Goal: Transaction & Acquisition: Subscribe to service/newsletter

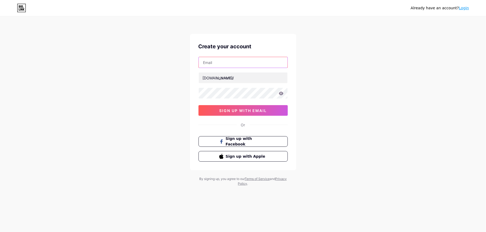
click at [233, 63] on input "text" at bounding box center [243, 62] width 89 height 11
type input "[EMAIL_ADDRESS][DOMAIN_NAME]"
click at [229, 77] on input "text" at bounding box center [243, 78] width 89 height 11
type input "jty633"
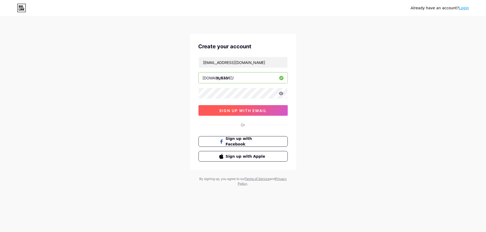
click at [222, 111] on span "sign up with email" at bounding box center [243, 110] width 48 height 5
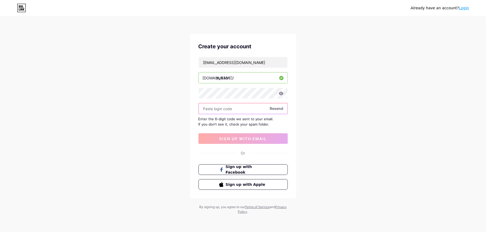
click at [228, 111] on input "text" at bounding box center [243, 108] width 89 height 11
type input "356009"
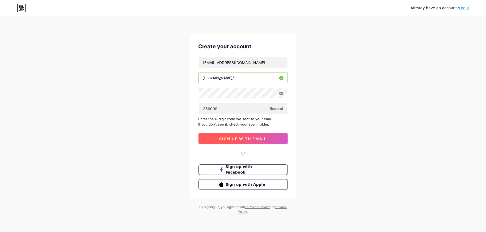
click at [229, 138] on span "sign up with email" at bounding box center [243, 139] width 48 height 5
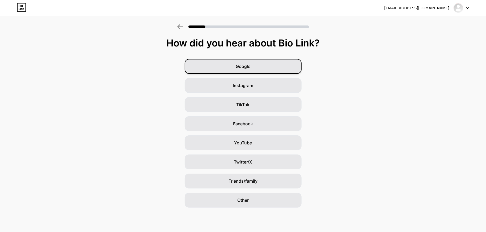
click at [266, 66] on div "Google" at bounding box center [243, 66] width 117 height 15
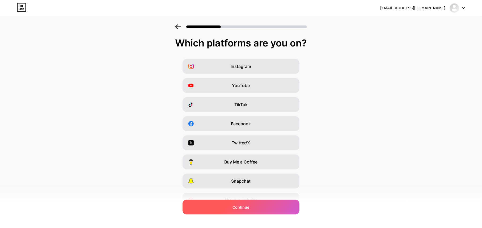
click at [269, 204] on div "Continue" at bounding box center [241, 207] width 117 height 15
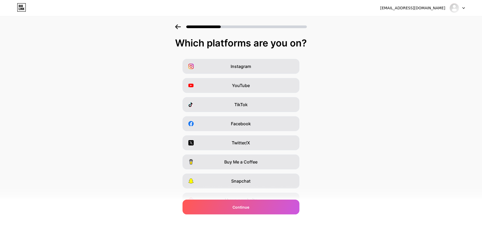
drag, startPoint x: 325, startPoint y: 120, endPoint x: 322, endPoint y: 154, distance: 34.4
click at [322, 154] on div "Instagram YouTube TikTok Facebook Twitter/X Buy Me a Coffee Snapchat I have a w…" at bounding box center [241, 133] width 477 height 149
click at [179, 29] on icon at bounding box center [178, 26] width 6 height 5
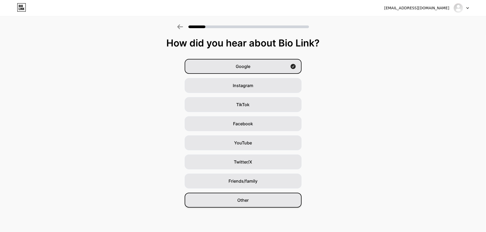
click at [230, 202] on div "Other" at bounding box center [243, 200] width 117 height 15
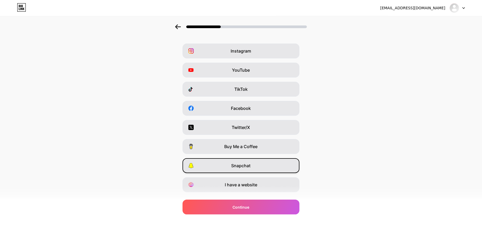
scroll to position [30, 0]
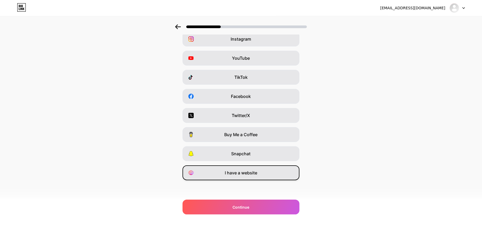
click at [250, 176] on span "I have a website" at bounding box center [241, 173] width 32 height 6
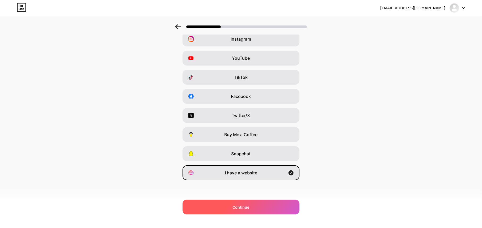
click at [265, 206] on div "Continue" at bounding box center [241, 207] width 117 height 15
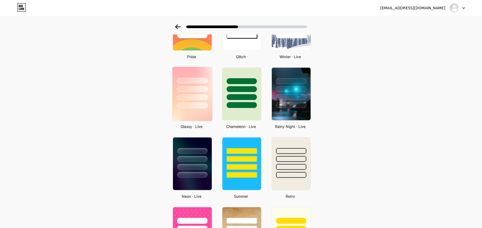
scroll to position [27, 0]
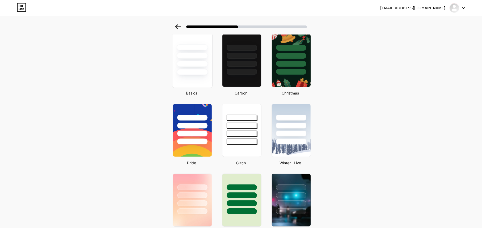
click at [189, 73] on div at bounding box center [192, 72] width 31 height 6
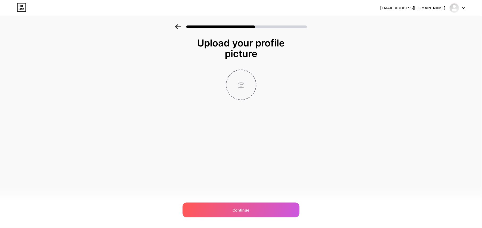
scroll to position [0, 0]
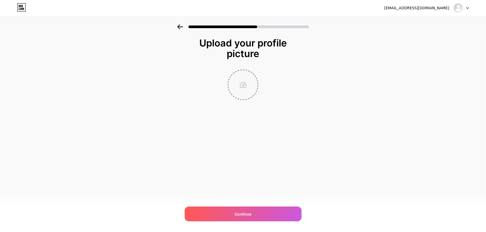
click at [237, 90] on input "file" at bounding box center [243, 85] width 30 height 30
type input "C:\fakepath\photo_2024-11-25_14-20-58.jpg"
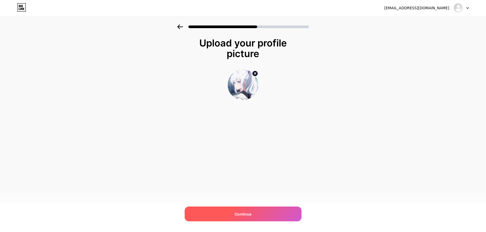
click at [246, 209] on div "Continue" at bounding box center [243, 214] width 117 height 15
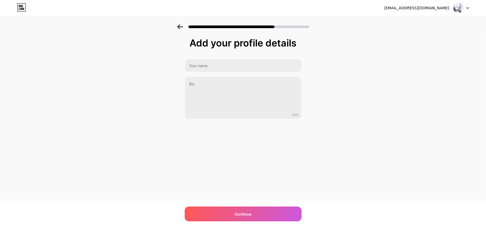
click at [246, 209] on div "Continue" at bounding box center [243, 214] width 117 height 15
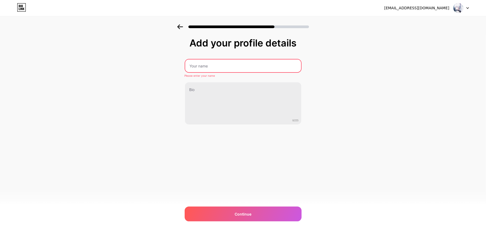
click at [246, 209] on div "Continue" at bounding box center [243, 214] width 117 height 15
click at [215, 67] on input "text" at bounding box center [243, 66] width 116 height 13
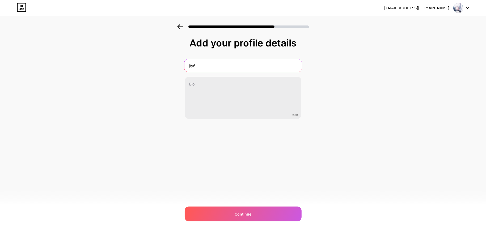
type input "jty633"
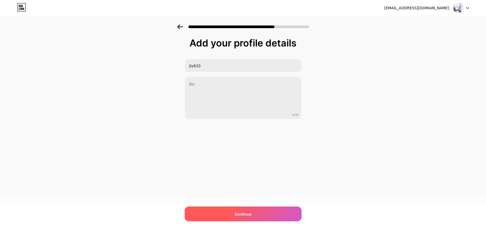
click at [251, 217] on div "Continue" at bounding box center [243, 214] width 117 height 15
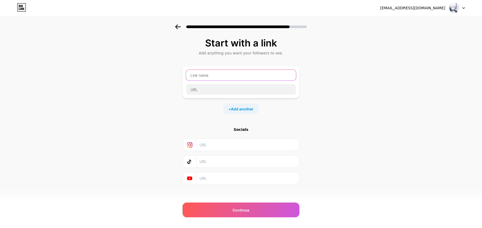
click at [242, 81] on input "text" at bounding box center [241, 75] width 110 height 11
click at [220, 81] on input "text" at bounding box center [241, 75] width 110 height 11
click at [252, 112] on span "Add another" at bounding box center [242, 109] width 23 height 6
click at [219, 81] on input "text" at bounding box center [241, 75] width 110 height 11
paste input "[URL][DOMAIN_NAME]"
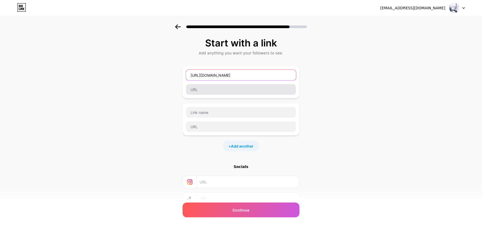
type input "[URL][DOMAIN_NAME]"
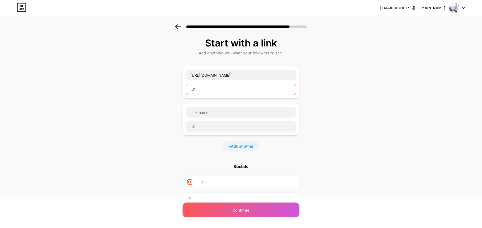
click at [219, 91] on input "text" at bounding box center [241, 89] width 110 height 11
paste input "[URL][DOMAIN_NAME]"
type input "[URL][DOMAIN_NAME]"
drag, startPoint x: 241, startPoint y: 77, endPoint x: 159, endPoint y: 77, distance: 81.9
click at [159, 77] on div "Start with a link Add anything you want your followers to see. [URL][DOMAIN_NAM…" at bounding box center [241, 136] width 482 height 224
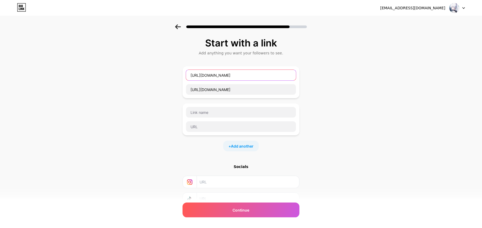
paste input "企业微信"
type input "企业微信"
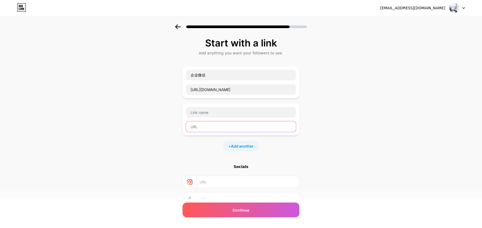
click at [218, 129] on input "text" at bounding box center [241, 126] width 110 height 11
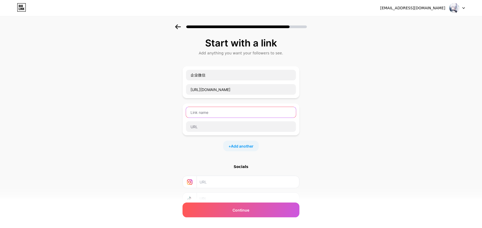
click at [222, 116] on input "text" at bounding box center [241, 112] width 110 height 11
paste input "WhatsApp网页版"
type input "WhatsApp网页版"
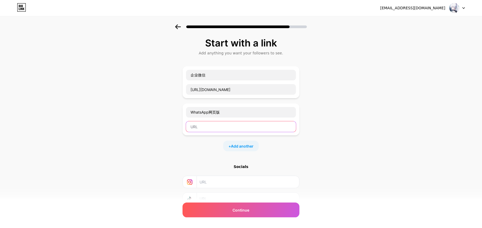
click at [201, 131] on input "text" at bounding box center [241, 126] width 110 height 11
paste input "[URL][DOMAIN_NAME]"
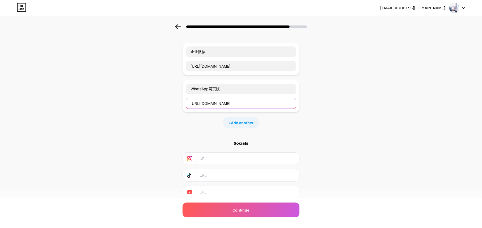
scroll to position [47, 0]
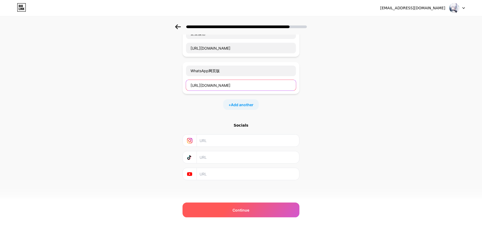
type input "[URL][DOMAIN_NAME]"
click at [217, 208] on div "Continue" at bounding box center [241, 210] width 117 height 15
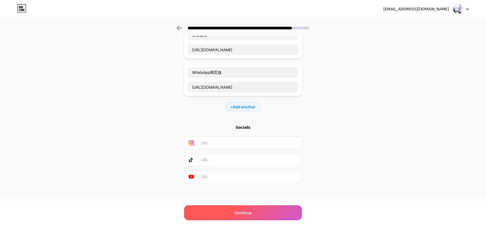
scroll to position [0, 0]
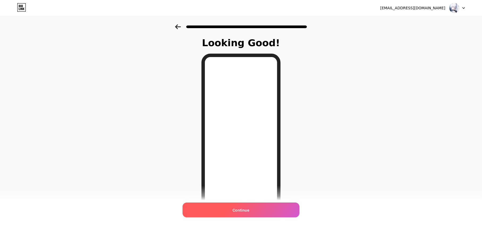
click at [228, 207] on div "Continue" at bounding box center [241, 210] width 117 height 15
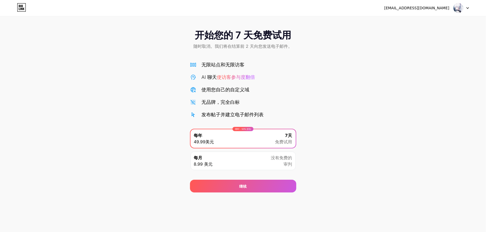
click at [279, 170] on div "每月 8.99 美元 没有免费的 审判" at bounding box center [243, 161] width 105 height 19
click at [290, 145] on font "免费试用" at bounding box center [283, 141] width 17 height 5
click at [458, 8] on img at bounding box center [458, 8] width 10 height 10
click at [379, 45] on div "开始您的 7 天免费试用 随时取消。我们将在结算前 2 天向您发送电子邮件。" at bounding box center [243, 39] width 486 height 31
click at [243, 189] on font "继续" at bounding box center [243, 187] width 7 height 6
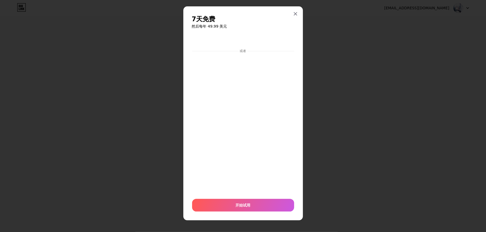
scroll to position [10, 0]
click at [293, 12] on icon at bounding box center [295, 14] width 4 height 4
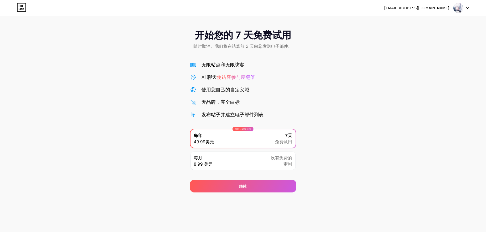
click at [468, 7] on icon at bounding box center [468, 8] width 3 height 2
click at [81, 56] on div "开始您的 7 天免费试用 随时取消。我们将在结算前 2 天向您发送电子邮件。" at bounding box center [243, 39] width 486 height 31
click at [15, 7] on div "[EMAIL_ADDRESS][DOMAIN_NAME] 登出" at bounding box center [243, 8] width 486 height 10
click at [19, 7] on icon at bounding box center [21, 7] width 9 height 9
click at [456, 2] on div "[EMAIL_ADDRESS][DOMAIN_NAME] 登出" at bounding box center [243, 8] width 486 height 16
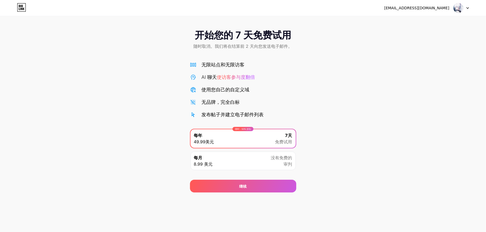
click at [455, 9] on img at bounding box center [458, 8] width 10 height 10
click at [465, 8] on div at bounding box center [461, 8] width 15 height 10
click at [468, 8] on icon at bounding box center [468, 7] width 2 height 1
click at [430, 6] on font "[EMAIL_ADDRESS][DOMAIN_NAME]" at bounding box center [416, 8] width 65 height 4
click at [428, 9] on font "[EMAIL_ADDRESS][DOMAIN_NAME]" at bounding box center [416, 8] width 65 height 4
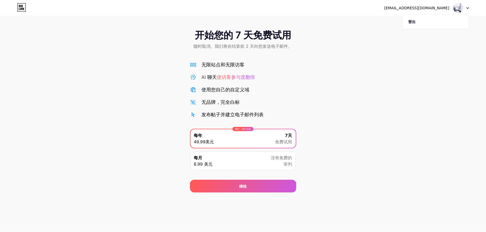
click at [19, 12] on link at bounding box center [21, 8] width 9 height 10
